Goal: Book appointment/travel/reservation

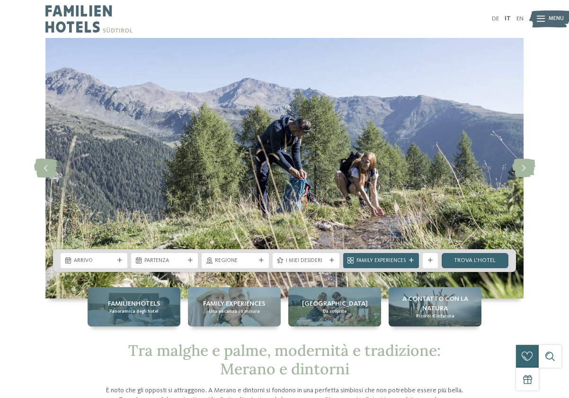
click at [115, 307] on span "Familienhotels" at bounding box center [134, 303] width 53 height 9
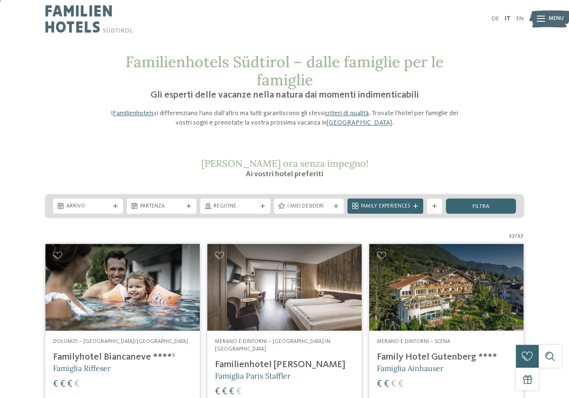
scroll to position [47, 0]
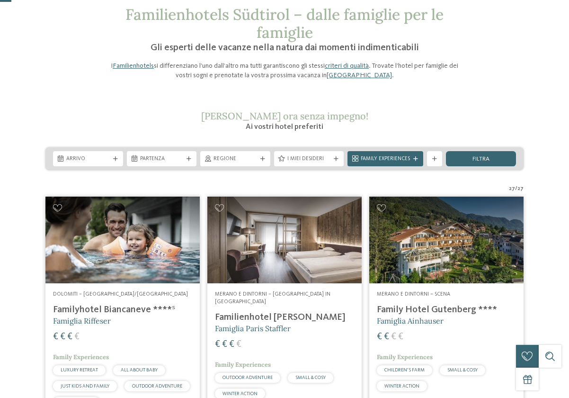
click at [114, 160] on icon at bounding box center [115, 159] width 5 height 5
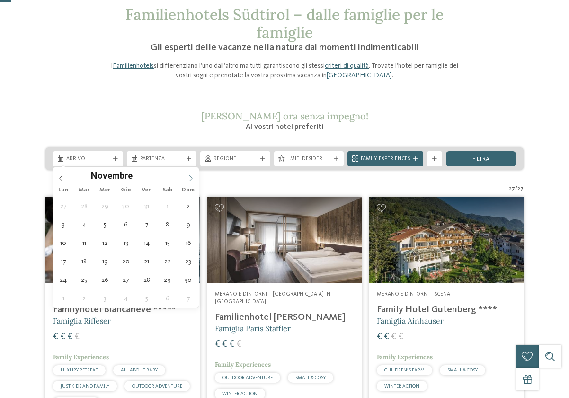
click at [183, 174] on span at bounding box center [191, 175] width 16 height 16
type input "****"
click at [183, 174] on span at bounding box center [191, 175] width 16 height 16
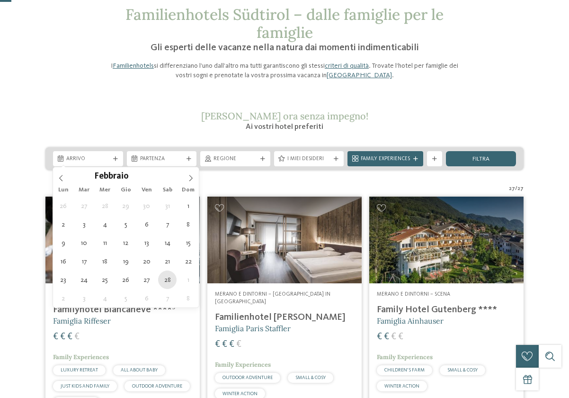
type div "28.02.2026"
type input "****"
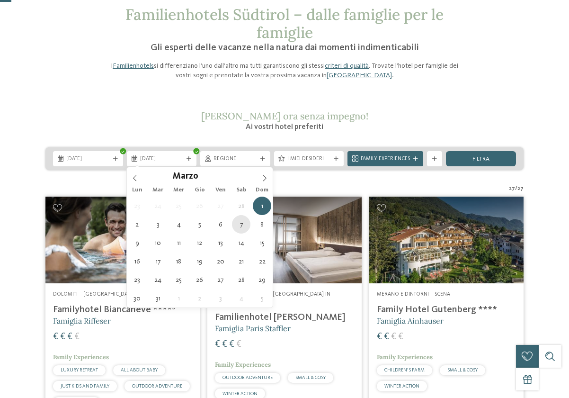
type div "07.03.2026"
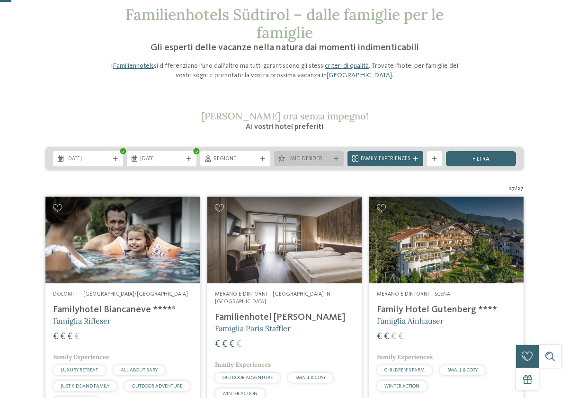
click at [326, 159] on span "I miei desideri" at bounding box center [309, 159] width 44 height 8
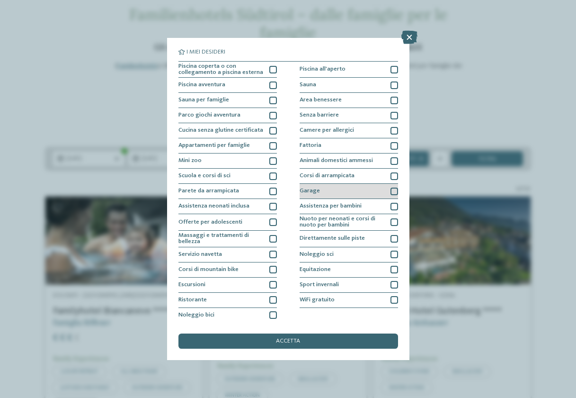
click at [391, 193] on div at bounding box center [395, 192] width 8 height 8
click at [414, 36] on icon at bounding box center [410, 37] width 16 height 13
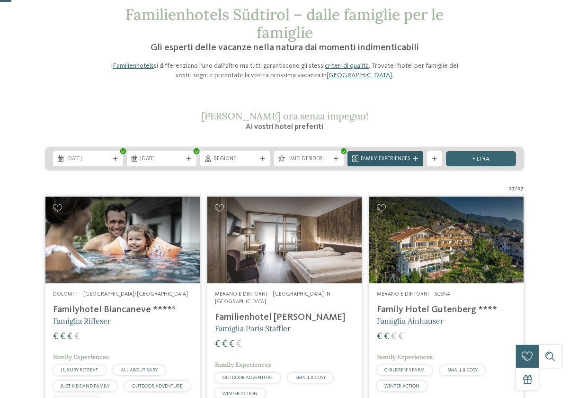
click at [397, 159] on span "Family Experiences" at bounding box center [385, 159] width 49 height 8
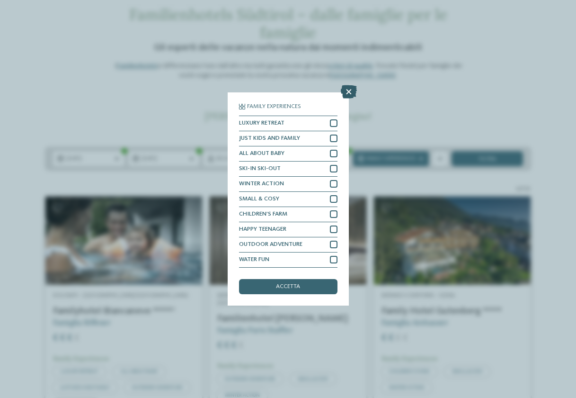
click at [352, 88] on icon at bounding box center [349, 91] width 16 height 13
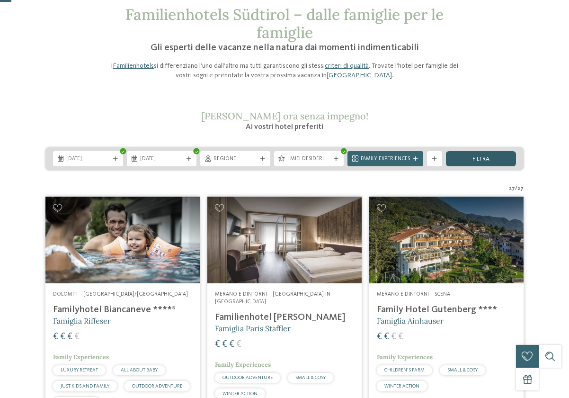
click at [483, 163] on div "filtra" at bounding box center [481, 158] width 70 height 15
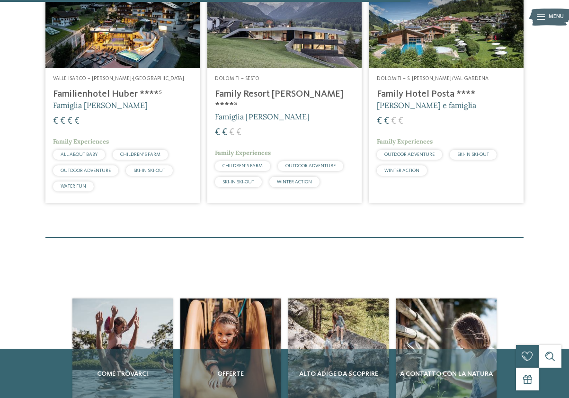
scroll to position [1039, 0]
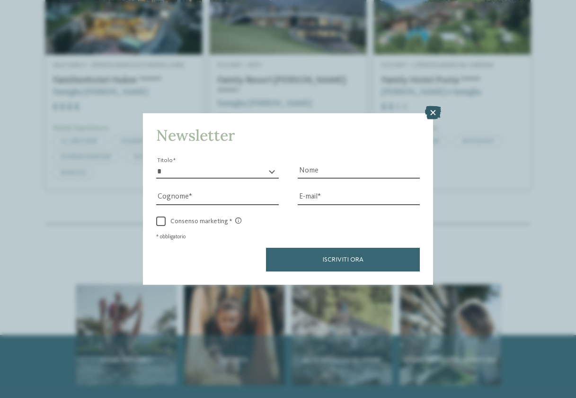
click at [436, 112] on icon at bounding box center [433, 112] width 16 height 13
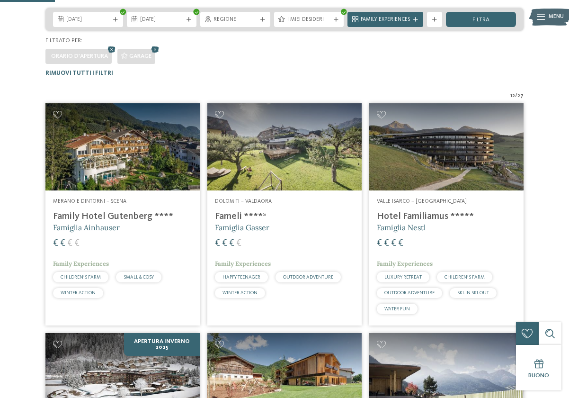
scroll to position [0, 0]
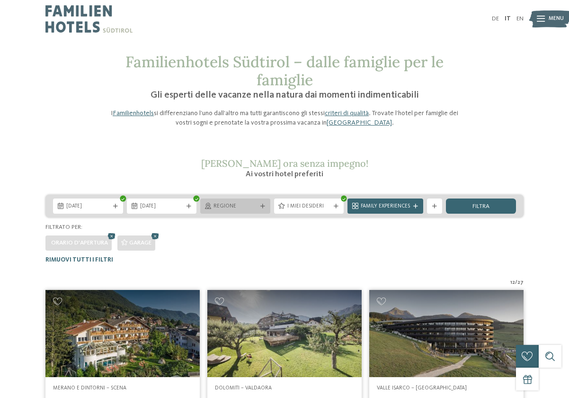
click at [258, 206] on div "Regione" at bounding box center [235, 206] width 47 height 8
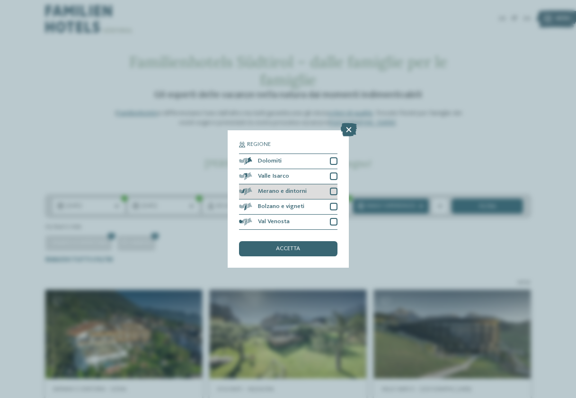
click at [336, 192] on div at bounding box center [334, 192] width 8 height 8
click at [300, 248] on span "accetta" at bounding box center [288, 249] width 24 height 6
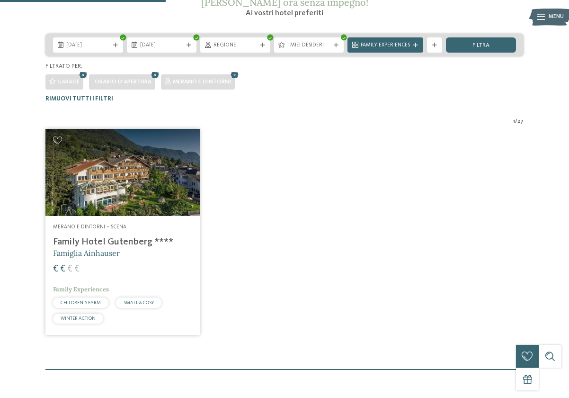
scroll to position [45, 0]
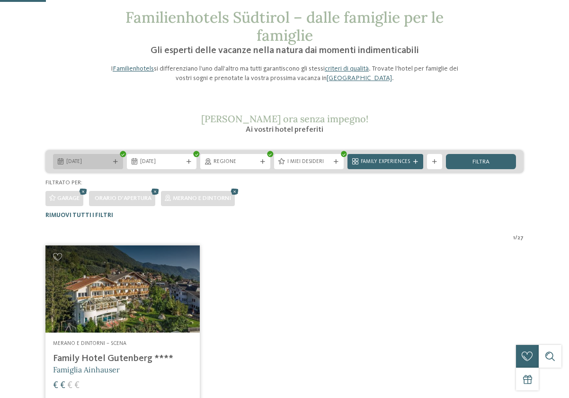
click at [113, 162] on icon at bounding box center [115, 162] width 5 height 5
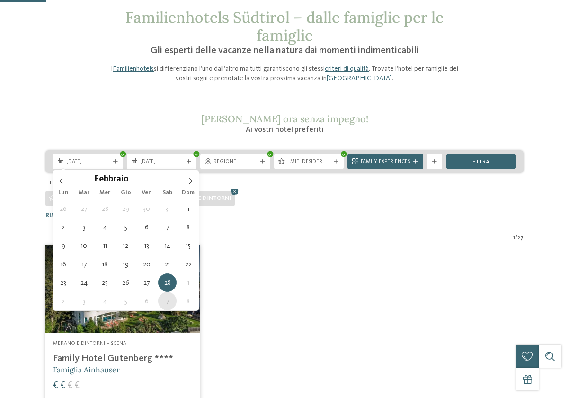
type div "07.03.2026"
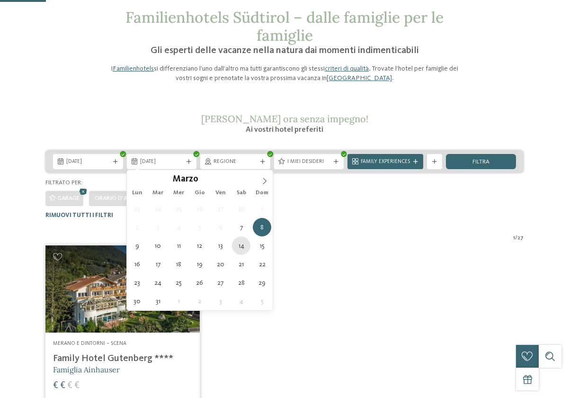
type div "14.03.2026"
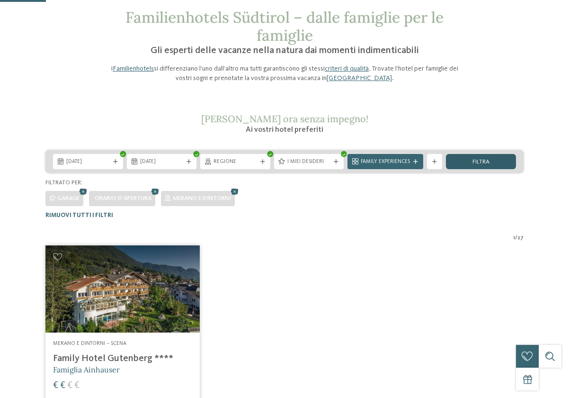
click at [499, 158] on div "filtra" at bounding box center [481, 161] width 70 height 15
click at [112, 161] on div at bounding box center [116, 162] width 8 height 5
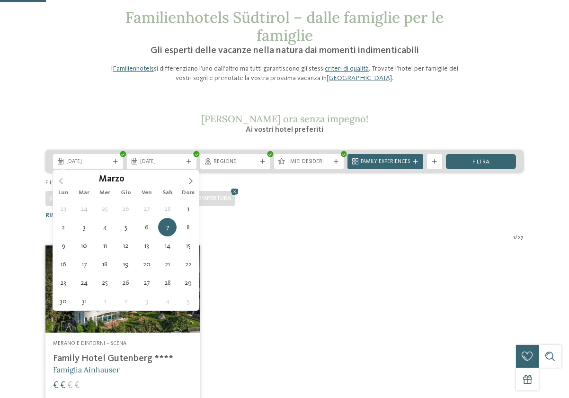
click at [61, 178] on icon at bounding box center [61, 181] width 7 height 7
type div "31.01.2026"
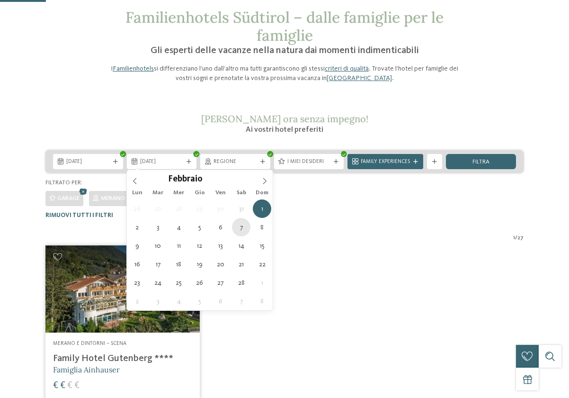
type div "07.02.2026"
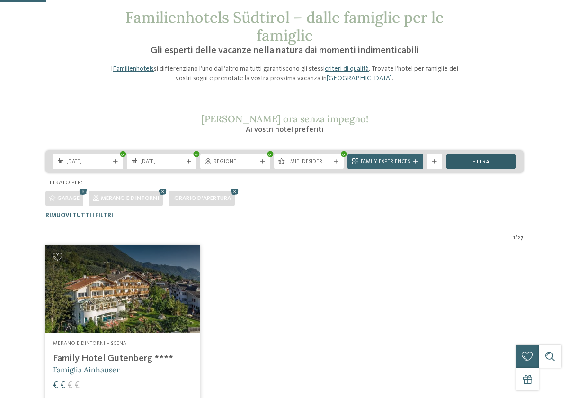
click at [475, 158] on div "filtra" at bounding box center [481, 161] width 70 height 15
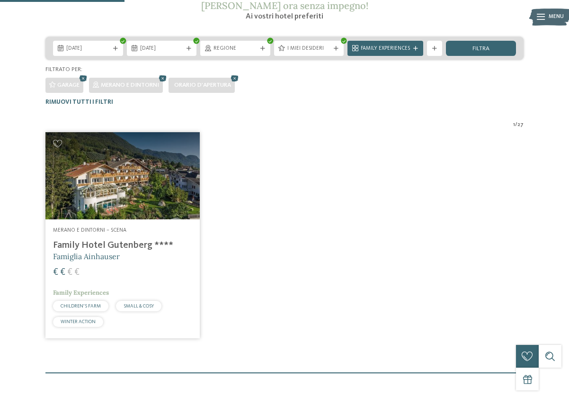
scroll to position [0, 0]
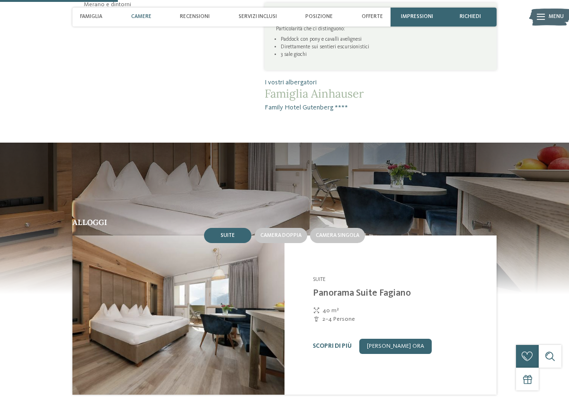
scroll to position [521, 0]
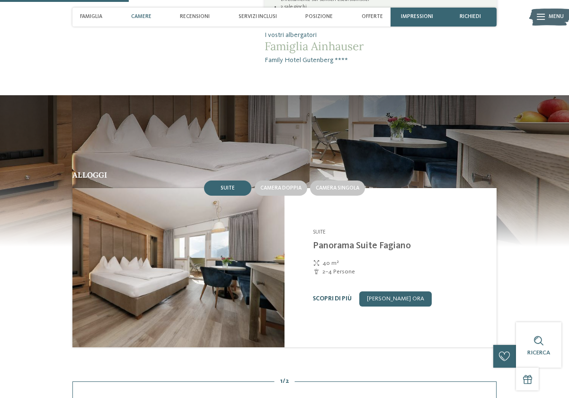
click at [315, 297] on link "Scopri di più" at bounding box center [332, 299] width 39 height 6
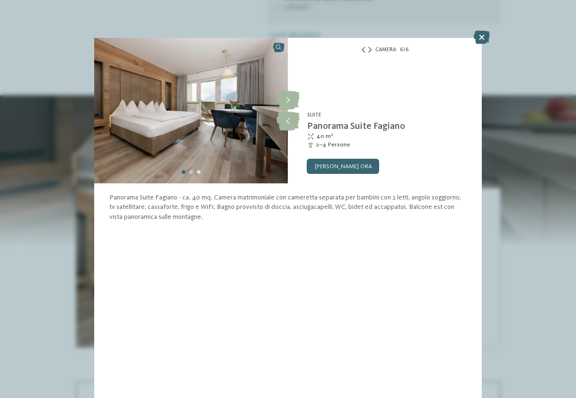
click at [190, 172] on div "Carousel Page 2" at bounding box center [191, 172] width 4 height 4
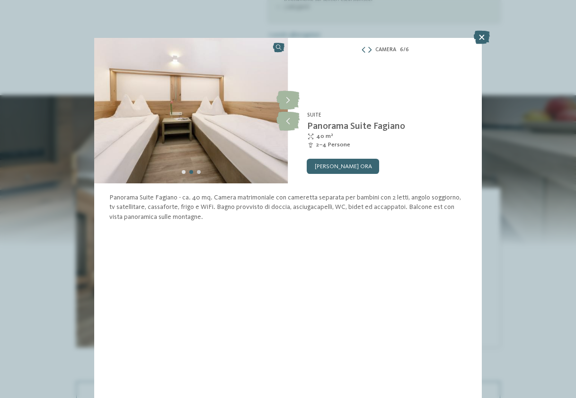
click at [200, 172] on div "Carousel Page 3" at bounding box center [199, 172] width 4 height 4
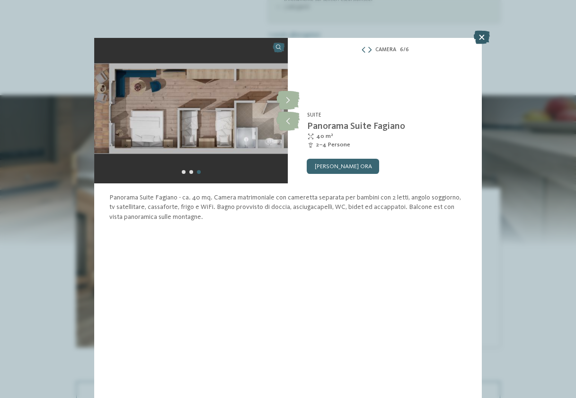
click at [476, 36] on icon at bounding box center [482, 37] width 16 height 13
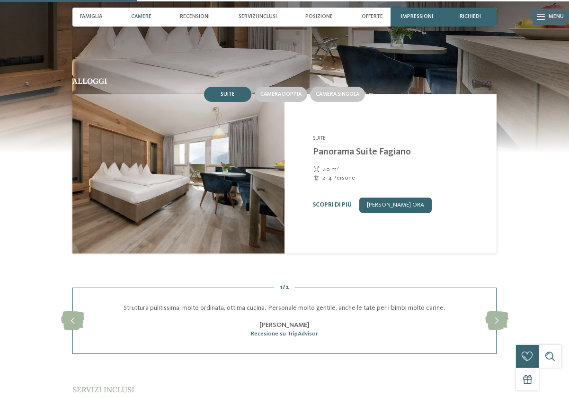
scroll to position [616, 0]
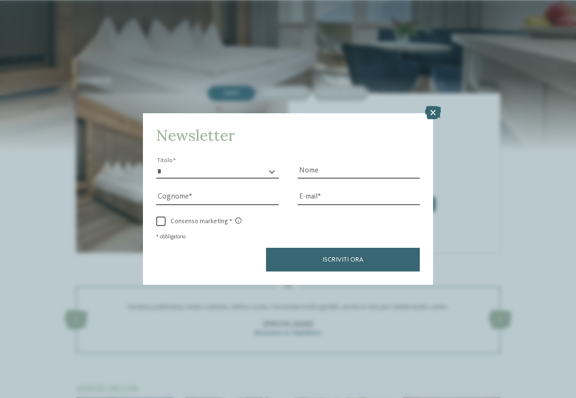
click at [438, 111] on icon at bounding box center [433, 112] width 16 height 13
